Goal: Task Accomplishment & Management: Use online tool/utility

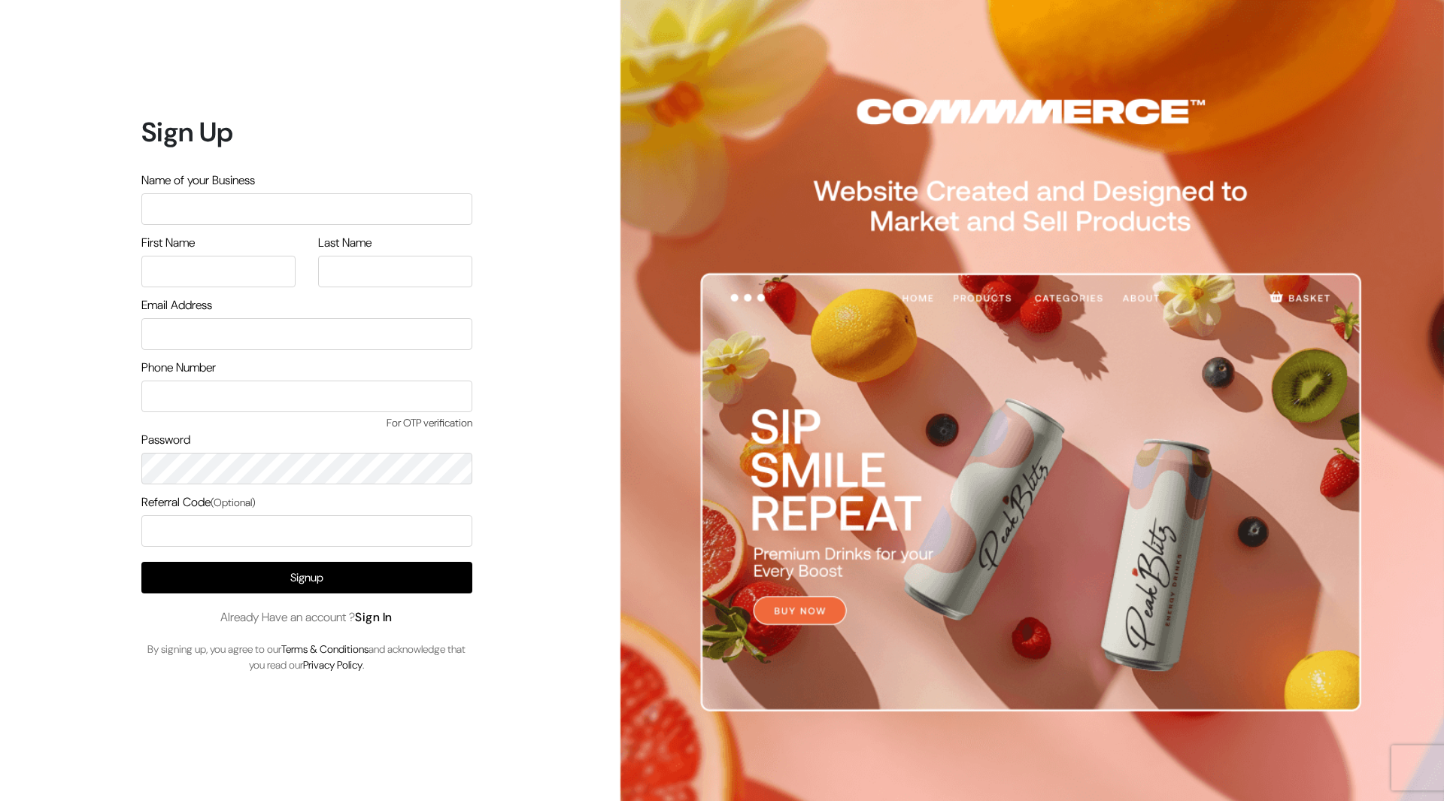
click at [391, 614] on link "Sign In" at bounding box center [374, 617] width 38 height 16
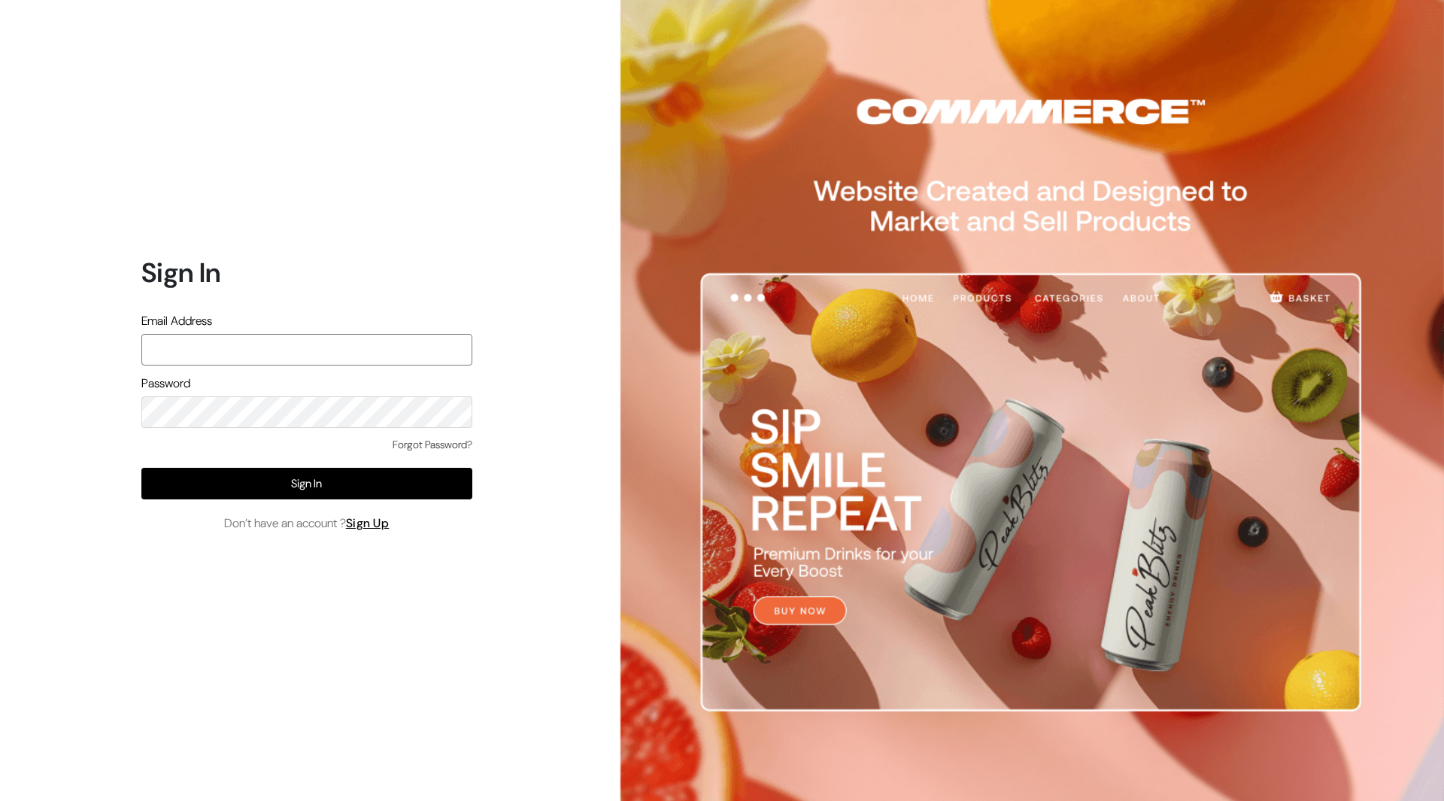
type input "demo@outdocart.in"
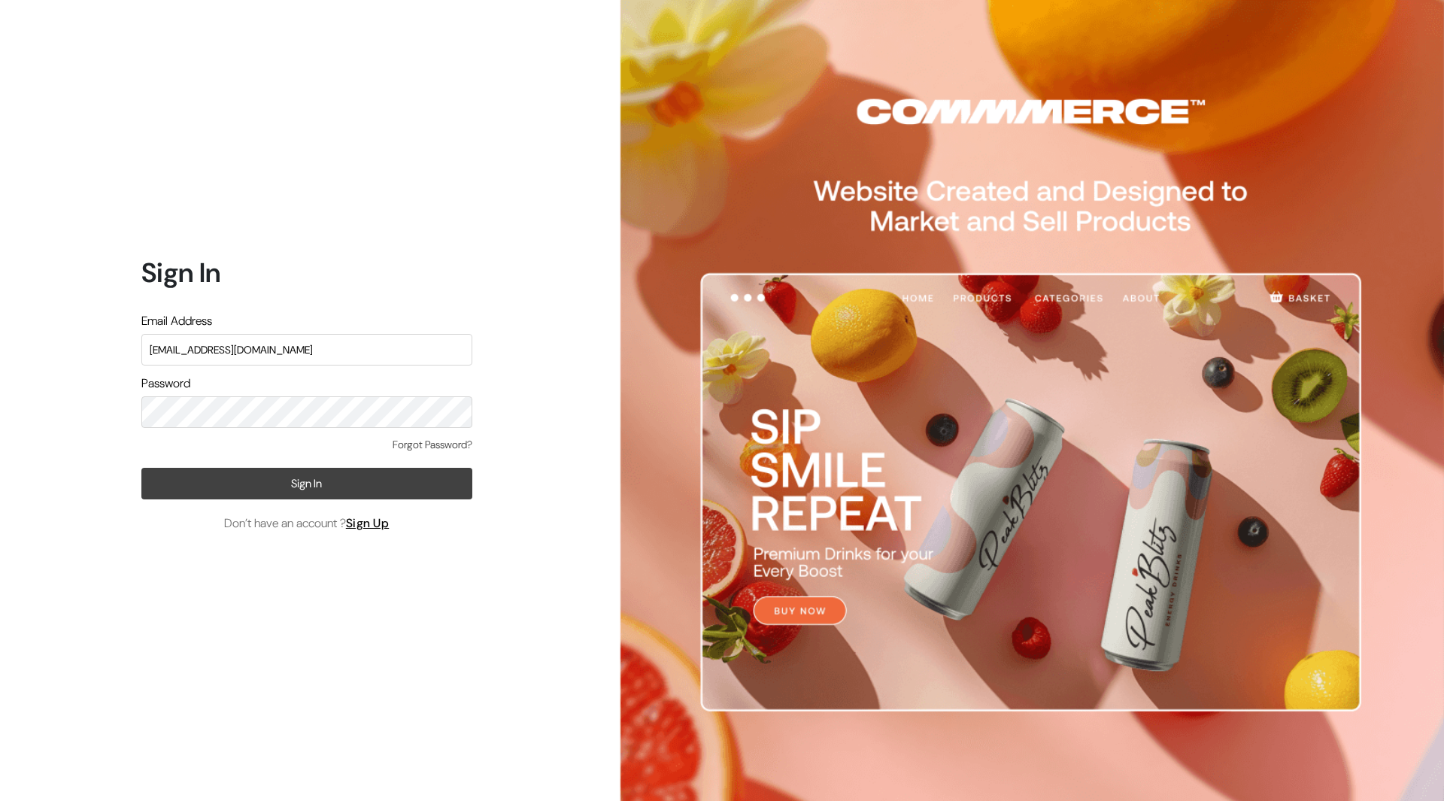
drag, startPoint x: 497, startPoint y: 408, endPoint x: 334, endPoint y: 486, distance: 180.6
click at [334, 486] on button "Sign In" at bounding box center [306, 484] width 331 height 32
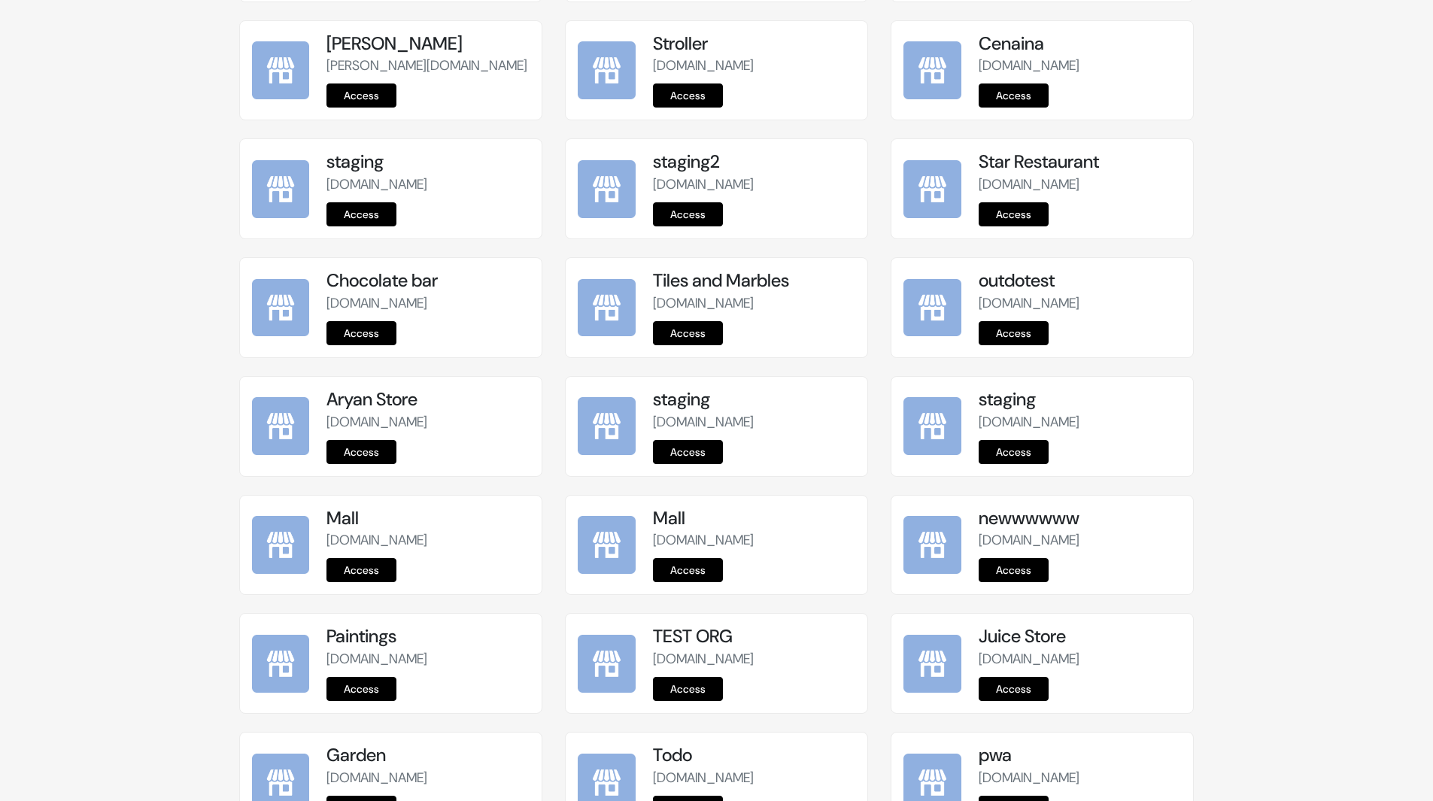
scroll to position [1665, 0]
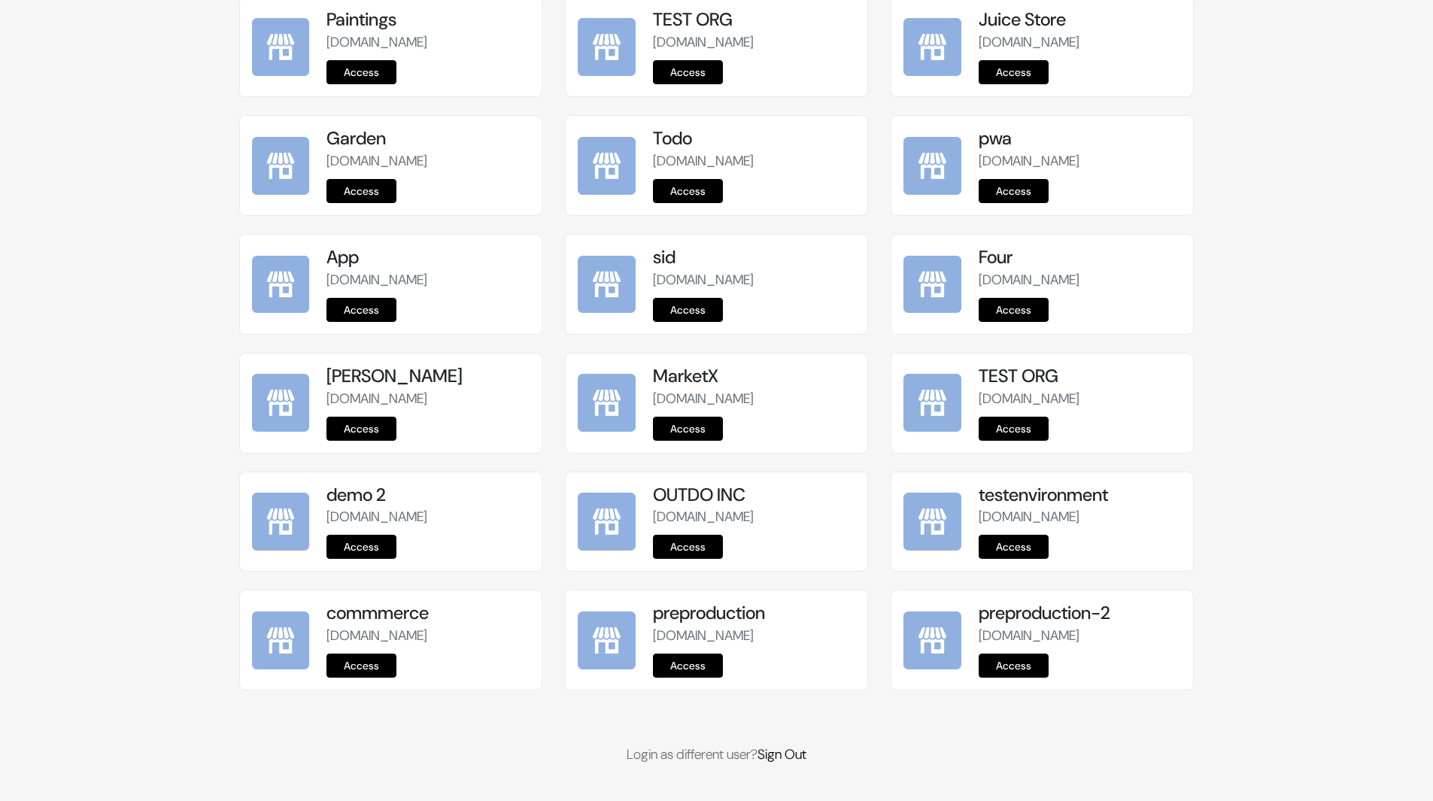
click at [695, 680] on div "preproduction preproduction.commmerce.com Access" at bounding box center [717, 639] width 302 height 99
click at [701, 661] on link "Access" at bounding box center [688, 665] width 70 height 24
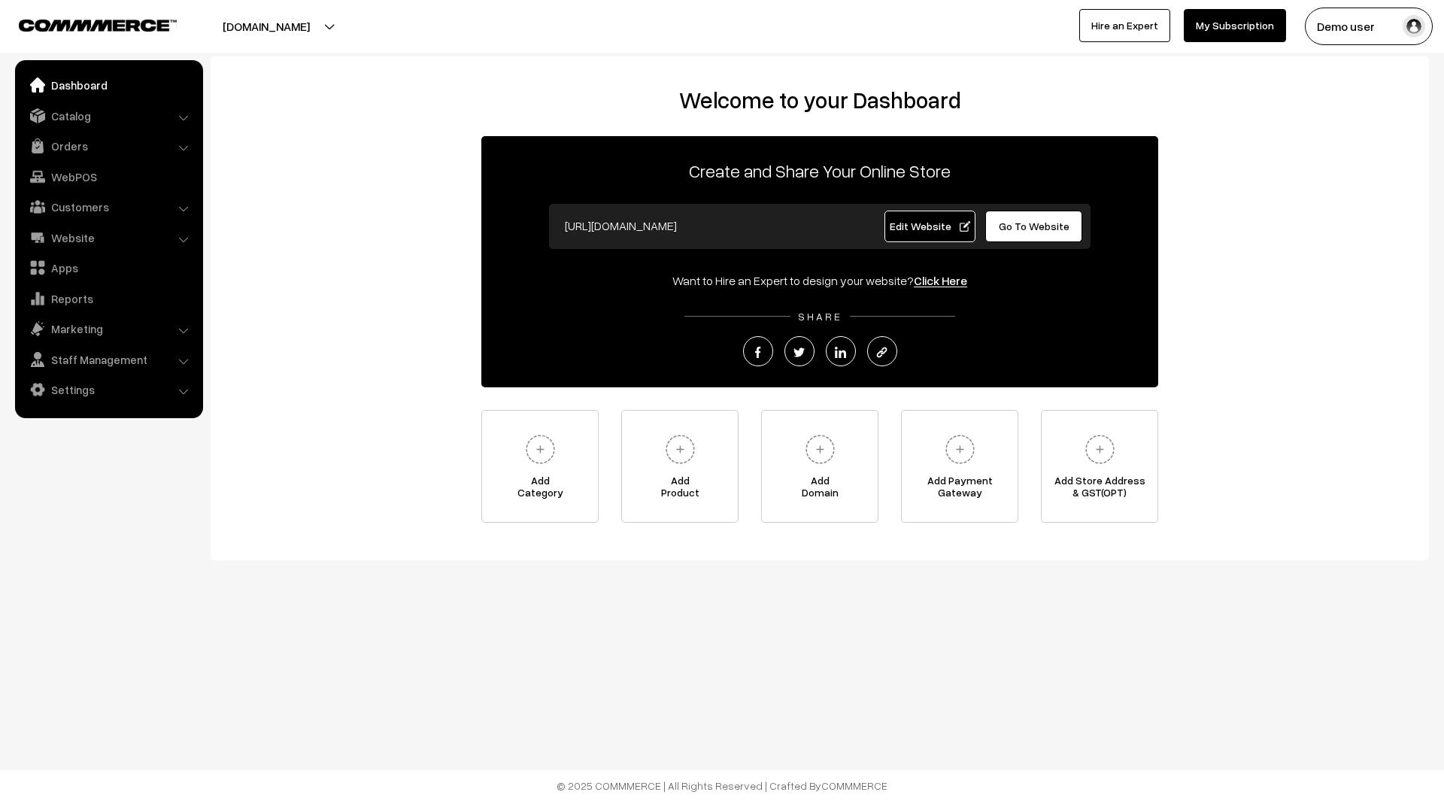
click at [924, 235] on link "Edit Website" at bounding box center [930, 227] width 92 height 32
click at [945, 226] on span "Edit Website" at bounding box center [930, 226] width 80 height 13
click at [896, 226] on span "Edit Website" at bounding box center [930, 226] width 80 height 13
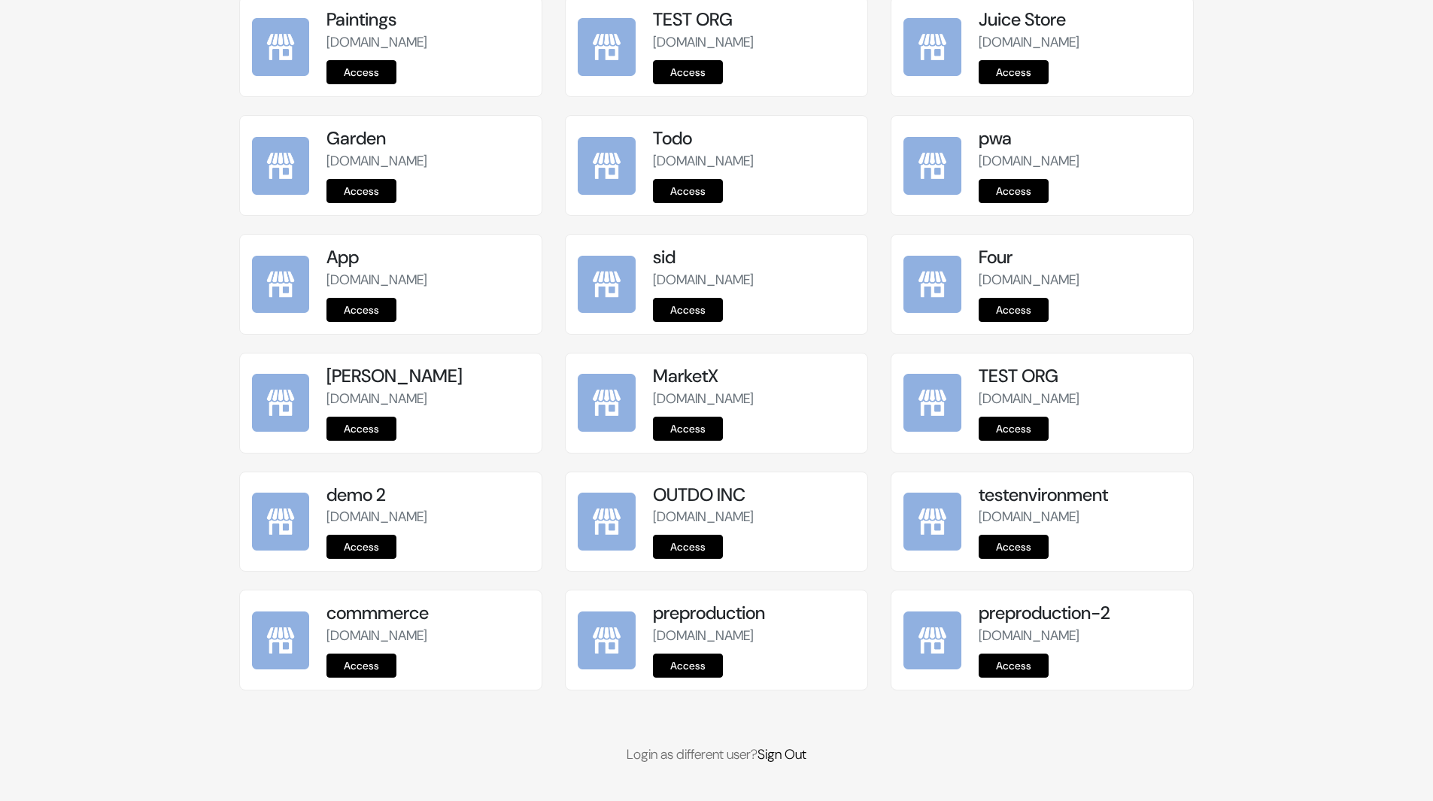
scroll to position [1665, 0]
click at [693, 668] on link "Access" at bounding box center [688, 665] width 70 height 24
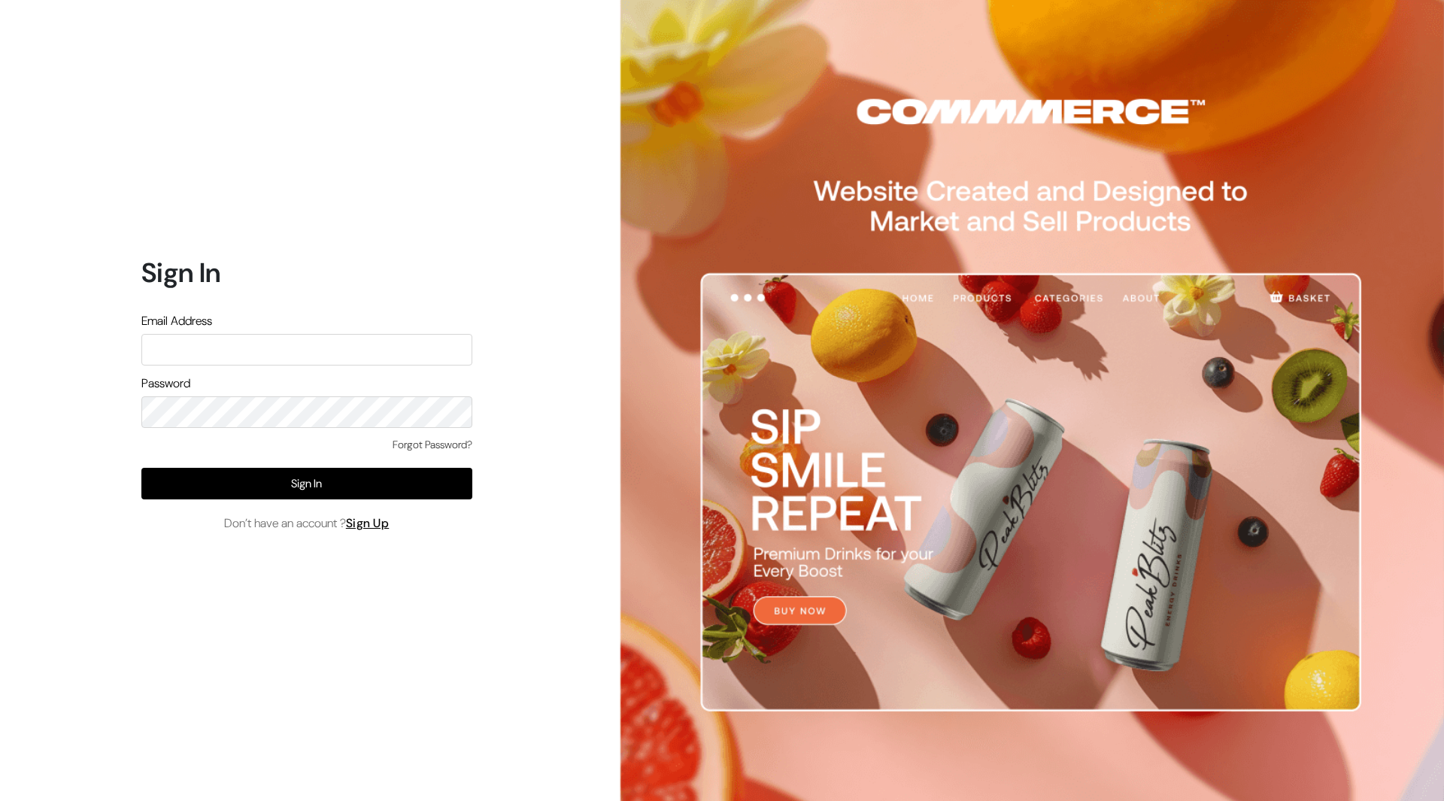
click at [423, 351] on input "text" at bounding box center [306, 350] width 331 height 32
type input "[EMAIL_ADDRESS][DOMAIN_NAME]"
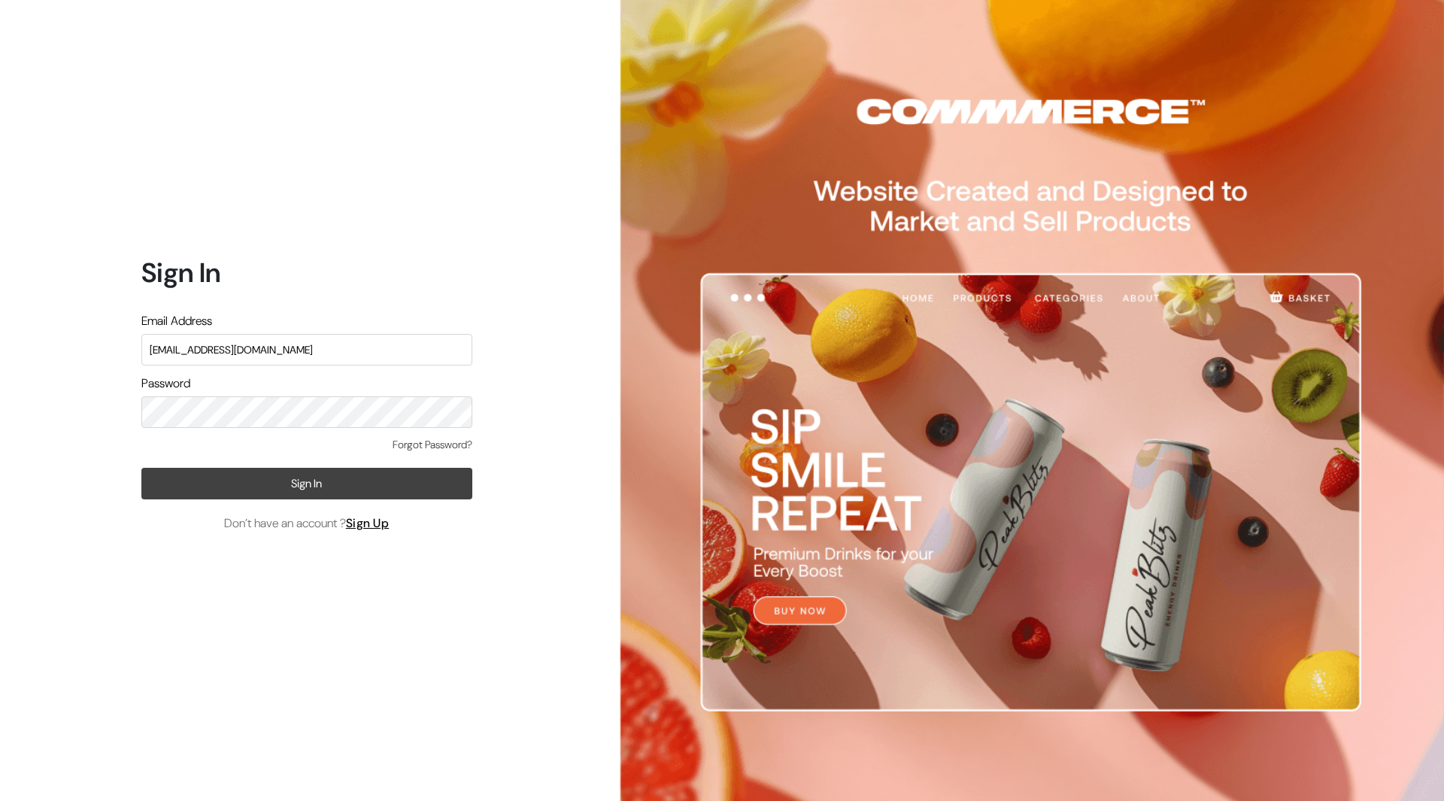
click at [388, 484] on button "Sign In" at bounding box center [306, 484] width 331 height 32
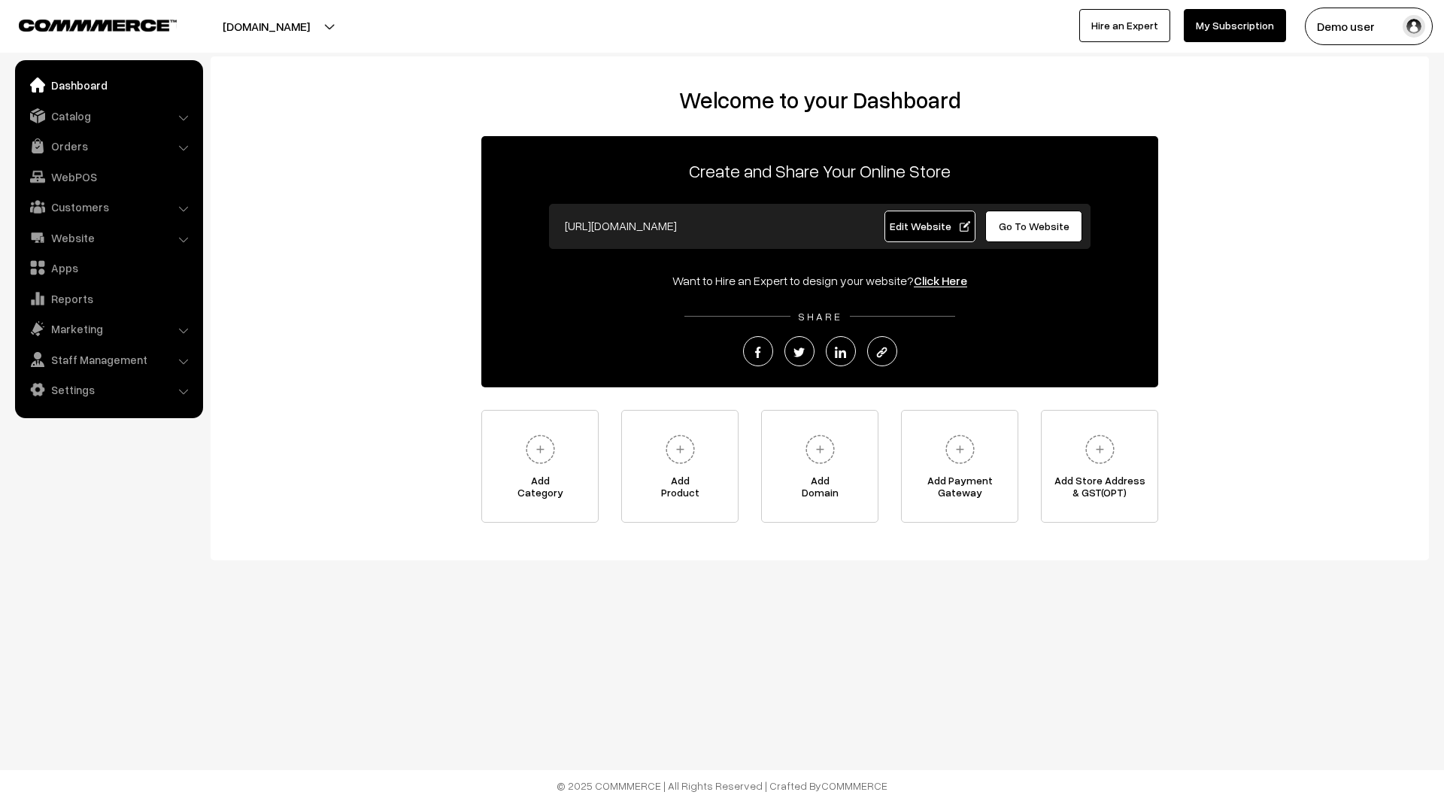
click at [945, 224] on span "Edit Website" at bounding box center [930, 226] width 80 height 13
click at [957, 222] on span "Edit Website" at bounding box center [930, 226] width 80 height 13
